Goal: Task Accomplishment & Management: Manage account settings

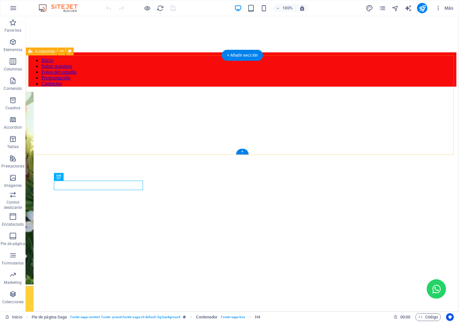
scroll to position [714, 0]
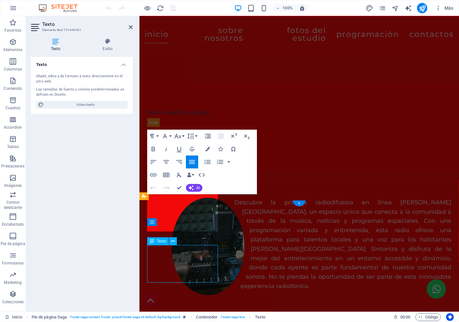
scroll to position [666, 0]
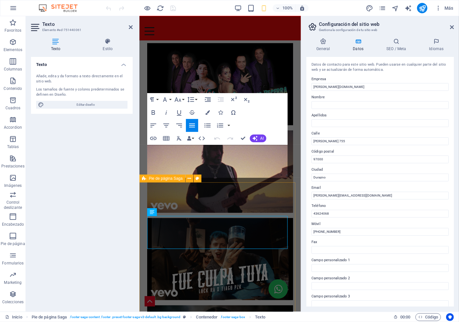
scroll to position [1018, 0]
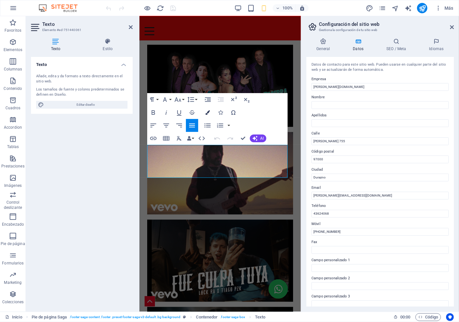
click at [209, 113] on icon "button" at bounding box center [207, 112] width 5 height 5
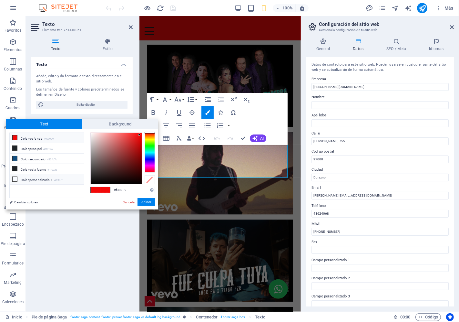
click at [13, 179] on icon at bounding box center [15, 179] width 5 height 5
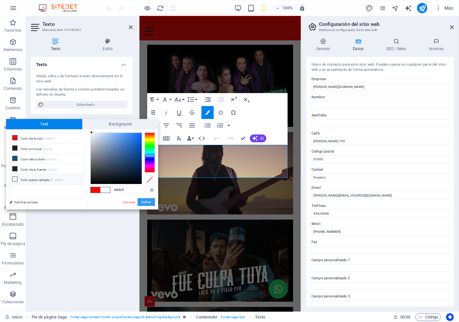
click at [140, 200] on button "Aplicar" at bounding box center [146, 202] width 17 height 8
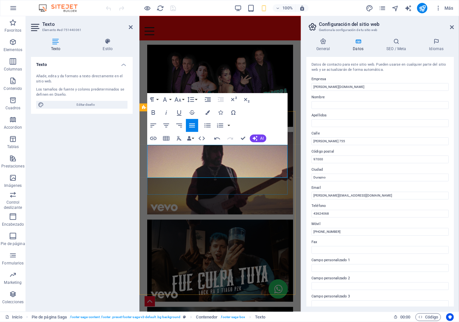
click at [209, 110] on icon "button" at bounding box center [207, 112] width 5 height 5
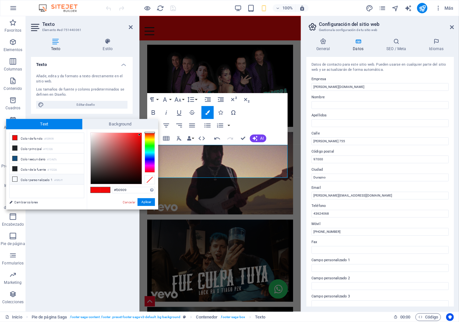
click at [13, 178] on icon at bounding box center [15, 179] width 5 height 5
type input "#f8fbff"
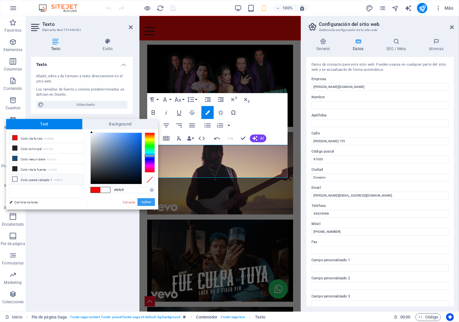
click at [142, 199] on button "Aplicar" at bounding box center [146, 202] width 17 height 8
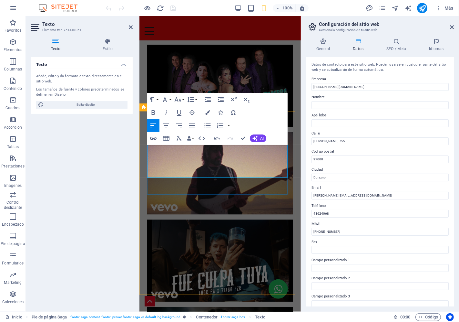
click at [208, 110] on icon "button" at bounding box center [207, 112] width 5 height 5
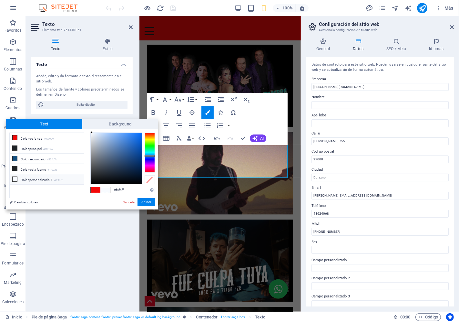
click at [14, 179] on icon at bounding box center [15, 179] width 5 height 5
click at [147, 200] on button "Aplicar" at bounding box center [146, 202] width 17 height 8
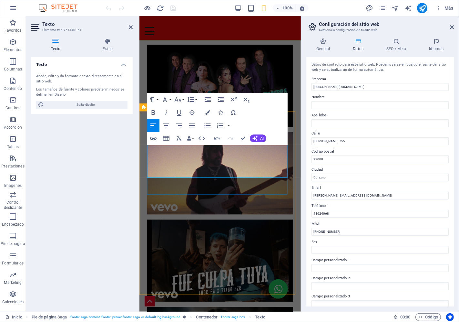
click at [209, 111] on icon "button" at bounding box center [207, 112] width 5 height 5
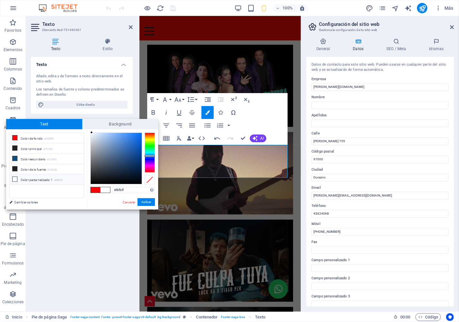
click at [14, 178] on icon at bounding box center [15, 179] width 5 height 5
click at [142, 200] on button "Aplicar" at bounding box center [146, 202] width 17 height 8
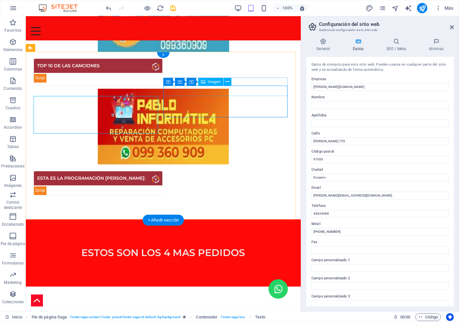
scroll to position [798, 0]
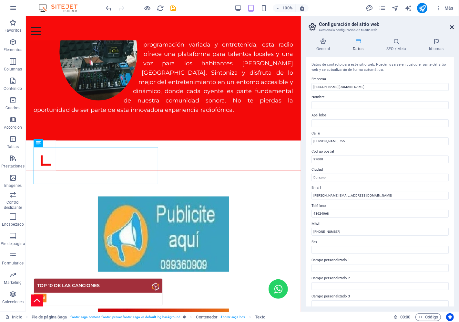
click at [451, 28] on icon at bounding box center [452, 27] width 4 height 5
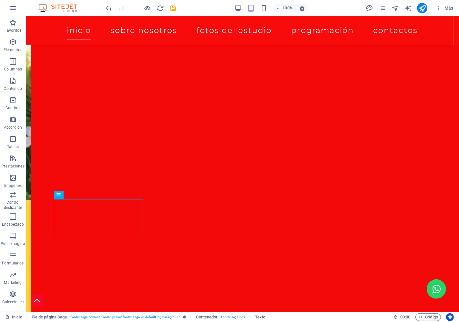
scroll to position [714, 0]
click at [422, 9] on icon "publish" at bounding box center [422, 8] width 7 height 7
